Goal: Communication & Community: Answer question/provide support

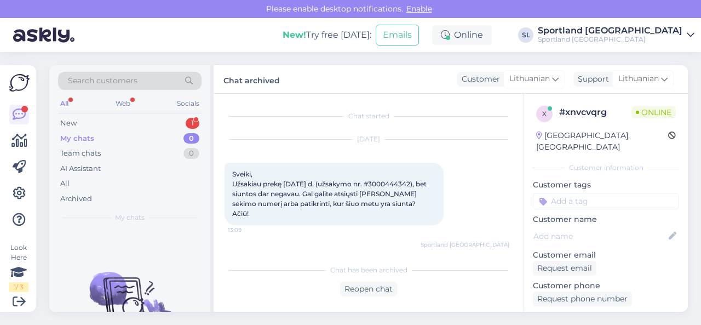
scroll to position [385, 0]
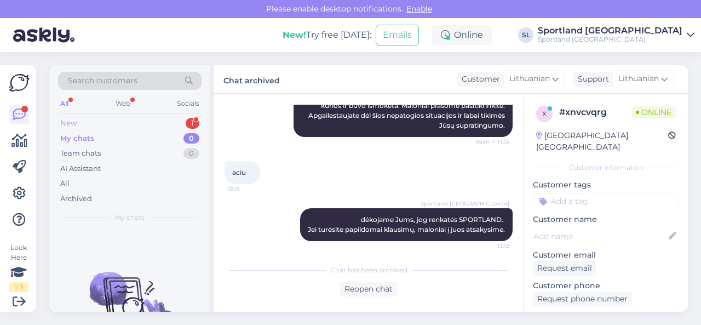
click at [95, 129] on div "New 1" at bounding box center [129, 123] width 143 height 15
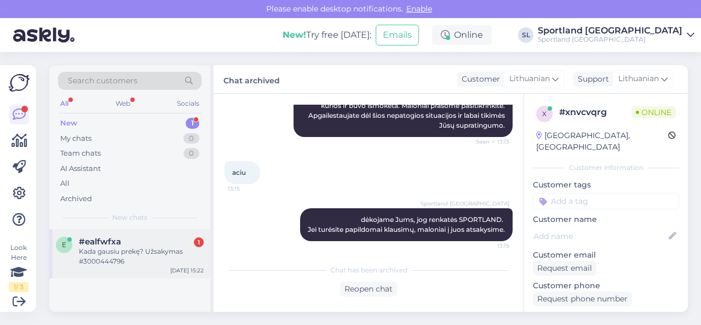
click at [130, 252] on div "Kada gausiu prekę? Užsakymas #3000444796" at bounding box center [141, 256] width 125 height 20
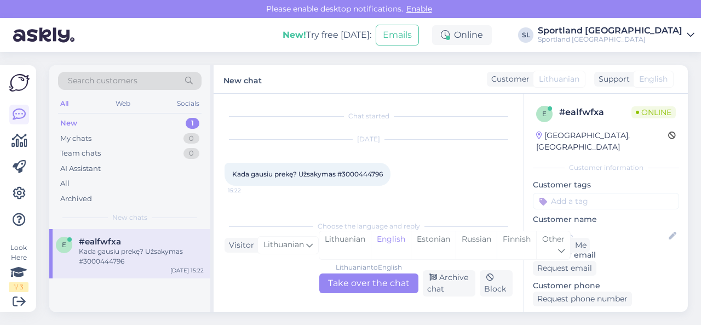
scroll to position [0, 0]
click at [353, 246] on div "Lithuanian" at bounding box center [344, 245] width 51 height 28
click at [357, 281] on div "Lithuanian to Lithuanian Take over the chat" at bounding box center [368, 283] width 99 height 20
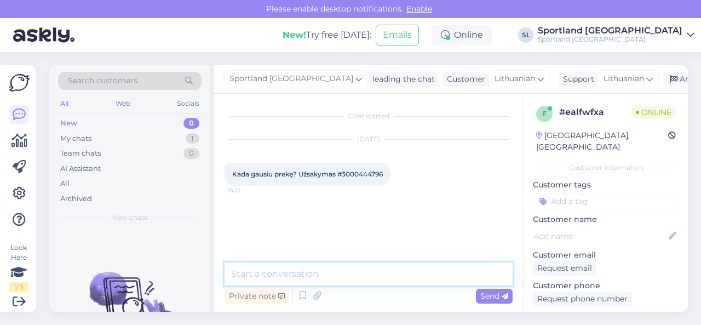
click at [339, 272] on textarea at bounding box center [368, 273] width 288 height 23
type textarea "Sveiki"
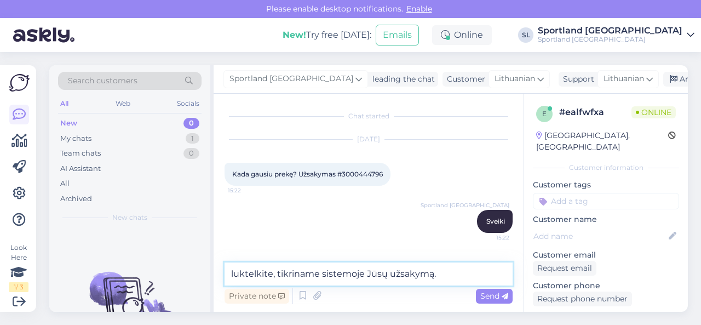
type textarea "luktelkite, tikriname sistemoje Jūsų užsakymą."
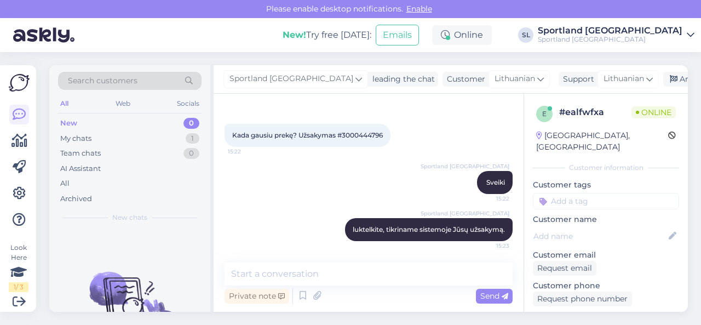
click at [370, 136] on span "Kada gausiu prekę? Užsakymas #3000444796" at bounding box center [307, 135] width 151 height 8
copy div "3000444796 15:22"
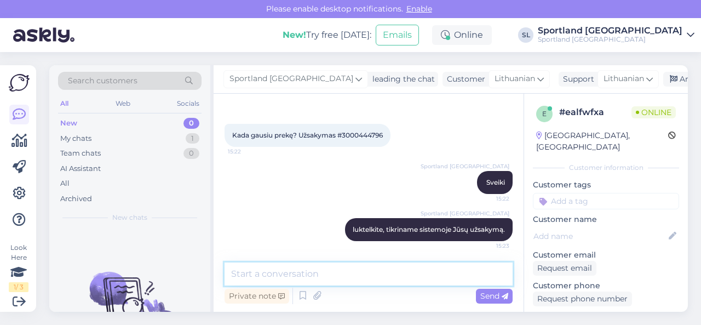
click at [298, 275] on textarea at bounding box center [368, 273] width 288 height 23
type textarea "Airos vardu pateiktas užsakymas, taip?"
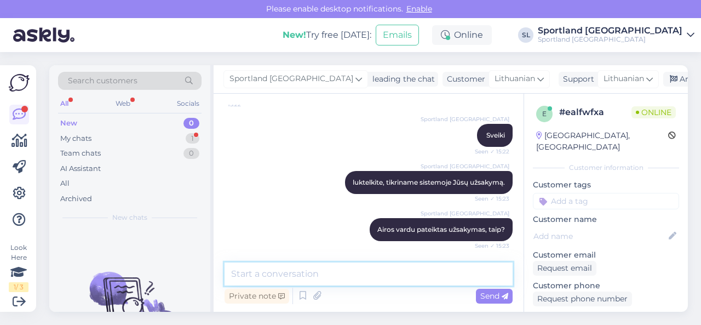
scroll to position [133, 0]
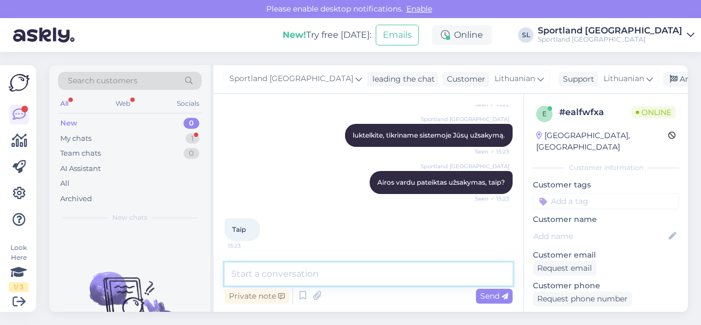
click at [307, 270] on textarea at bounding box center [368, 273] width 288 height 23
paste textarea "NIKE MERCURIAL VAPOR 16 BOYS' INDOOR FOOTBALL BOOTS SKU: 08031918240 SPO: FQ828…"
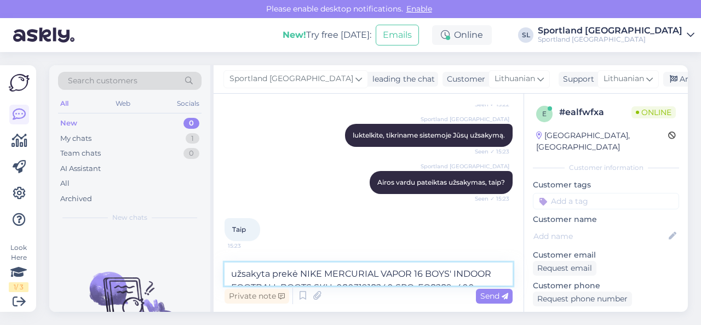
scroll to position [145, 0]
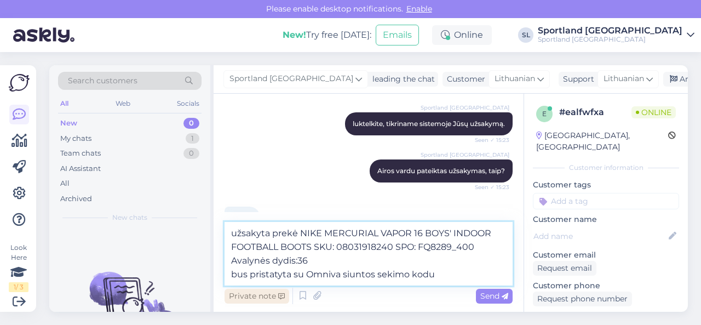
paste textarea "CC856462589EE"
type textarea "užsakyta prekė NIKE MERCURIAL VAPOR 16 BOYS' INDOOR FOOTBALL BOOTS SKU: 0803191…"
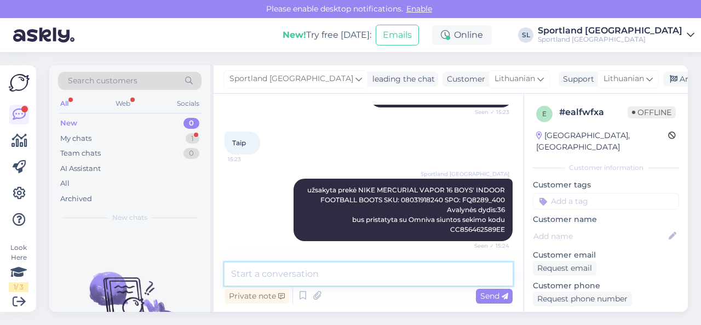
scroll to position [267, 0]
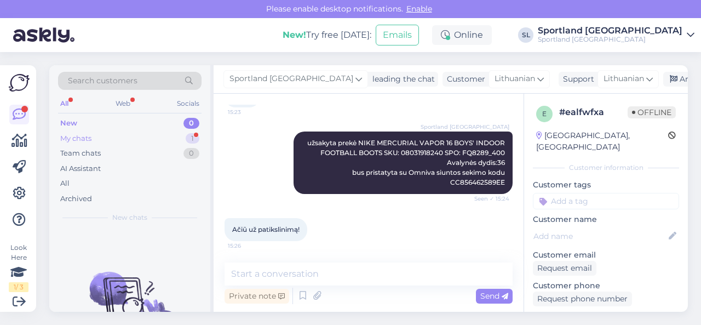
click at [116, 139] on div "My chats 1" at bounding box center [129, 138] width 143 height 15
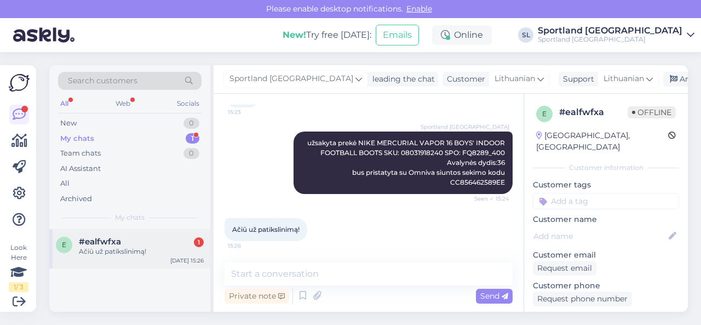
click at [140, 252] on div "Ačiū už patikslinimą!" at bounding box center [141, 251] width 125 height 10
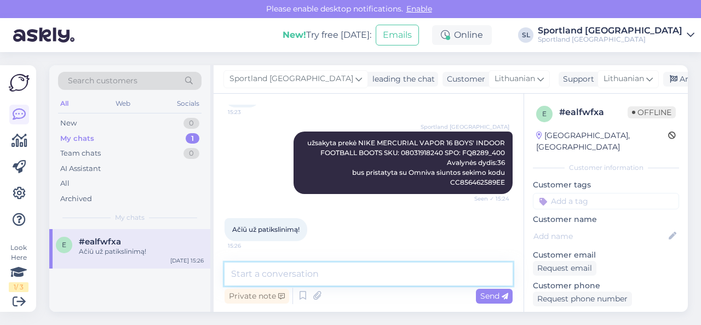
click at [330, 272] on textarea at bounding box center [368, 273] width 288 height 23
type textarea "linkime gražios dienos! ;)"
